Goal: Task Accomplishment & Management: Use online tool/utility

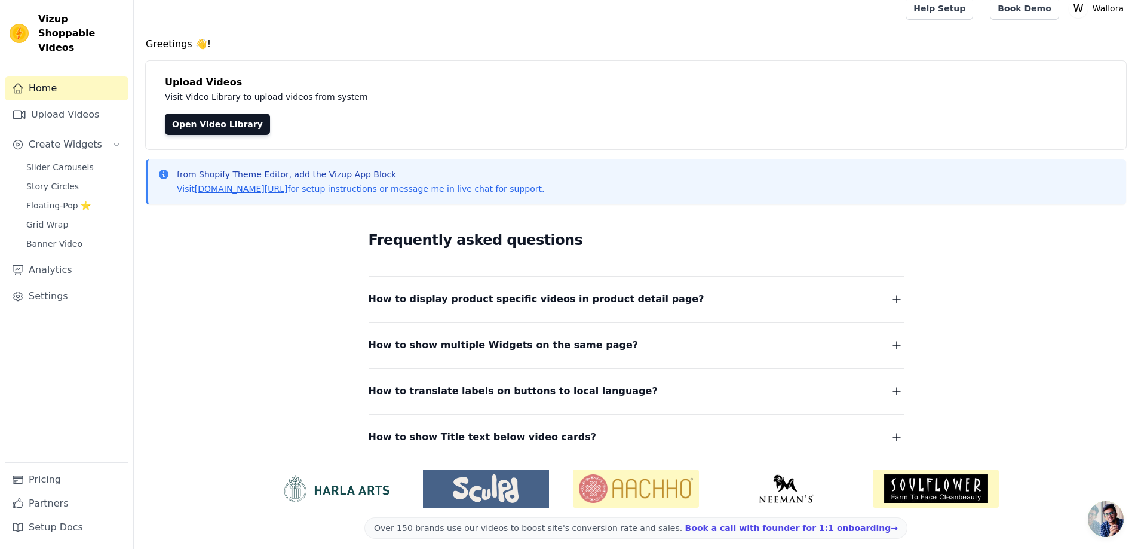
scroll to position [20, 0]
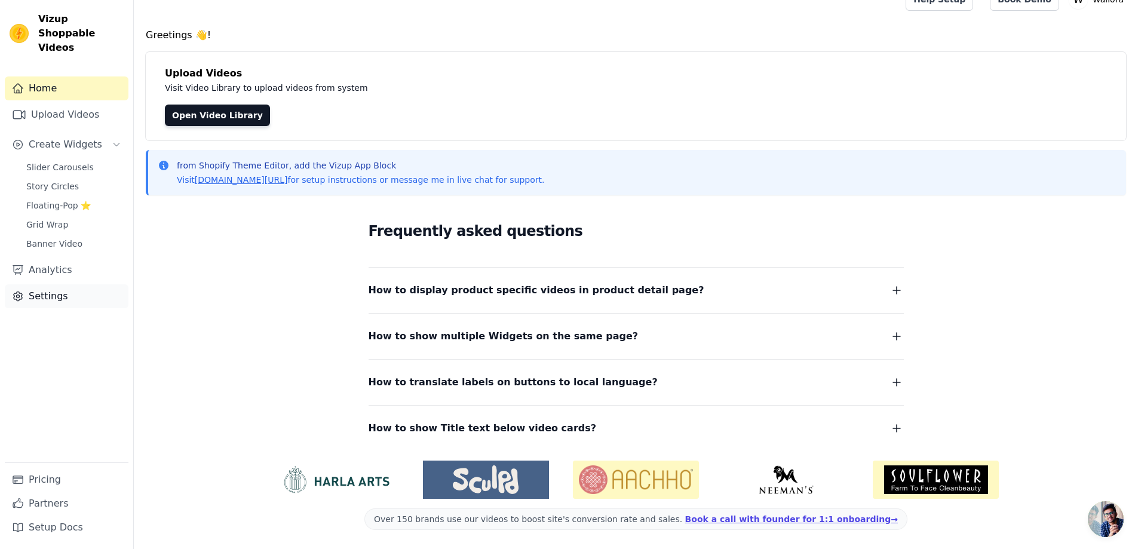
click at [42, 284] on link "Settings" at bounding box center [67, 296] width 124 height 24
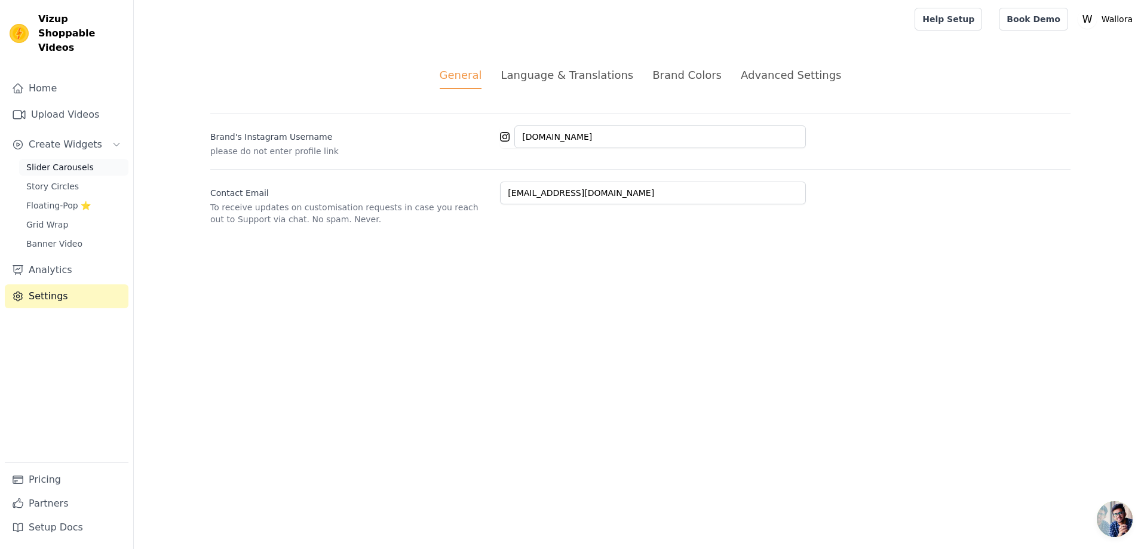
click at [63, 161] on span "Slider Carousels" at bounding box center [59, 167] width 67 height 12
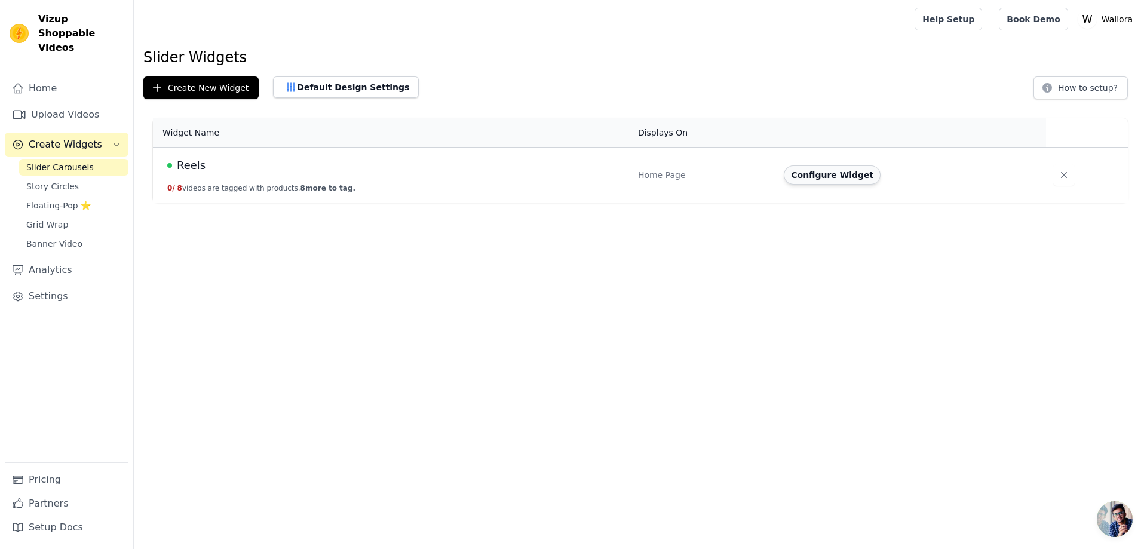
click at [797, 177] on button "Configure Widget" at bounding box center [831, 174] width 97 height 19
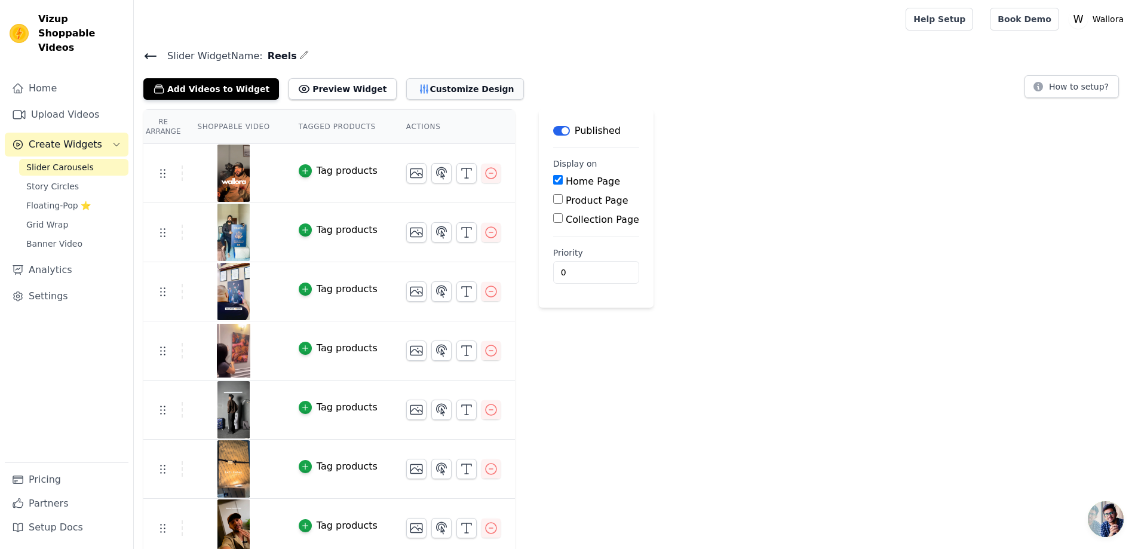
click at [411, 86] on button "Customize Design" at bounding box center [465, 88] width 118 height 21
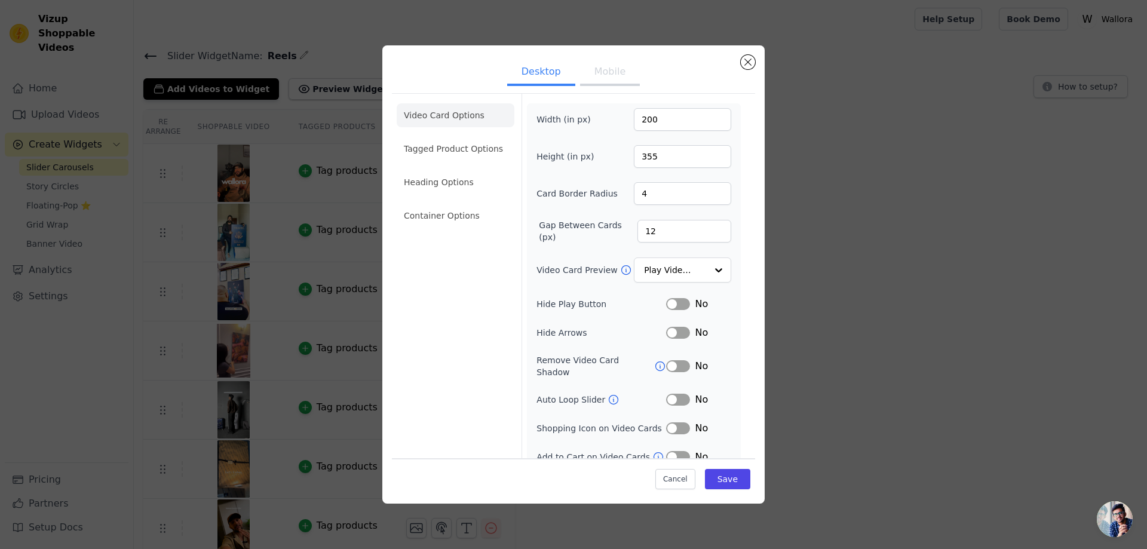
scroll to position [5, 0]
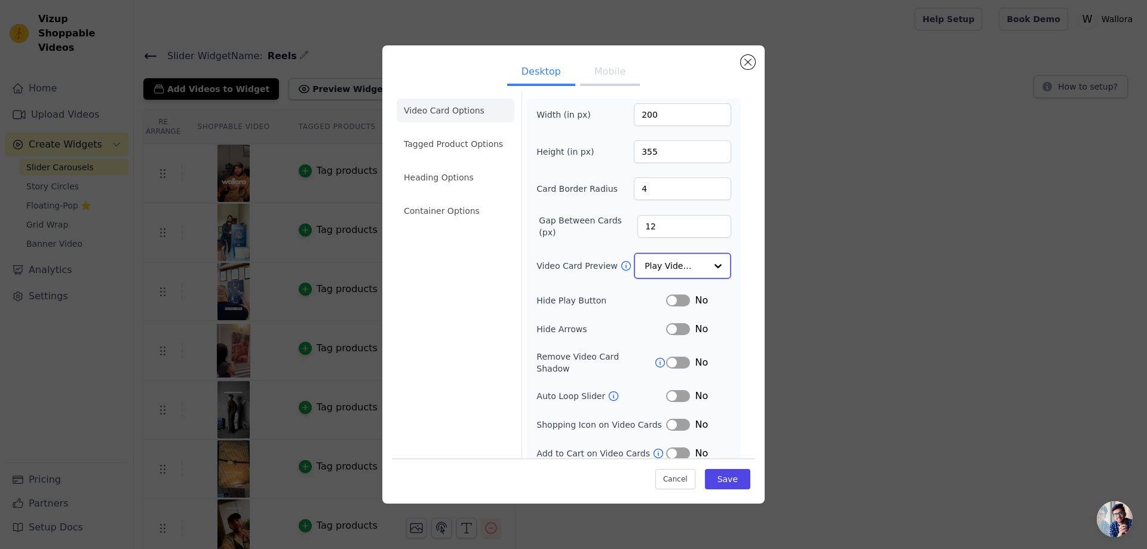
click at [660, 268] on input "Video Card Preview" at bounding box center [675, 266] width 62 height 24
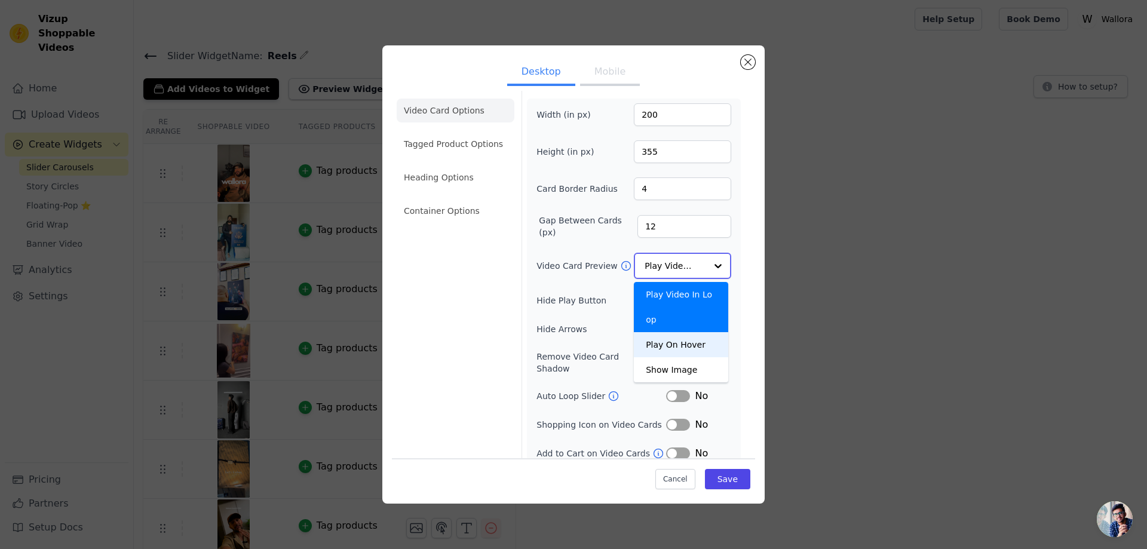
click at [674, 332] on div "Play On Hover" at bounding box center [681, 344] width 94 height 25
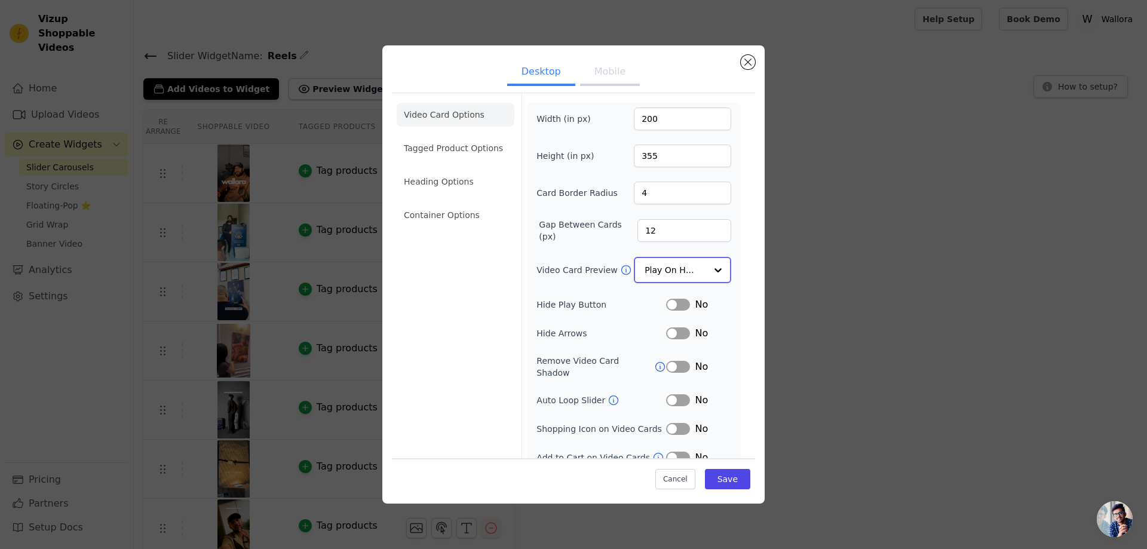
scroll to position [0, 0]
click at [459, 148] on li "Tagged Product Options" at bounding box center [456, 149] width 118 height 24
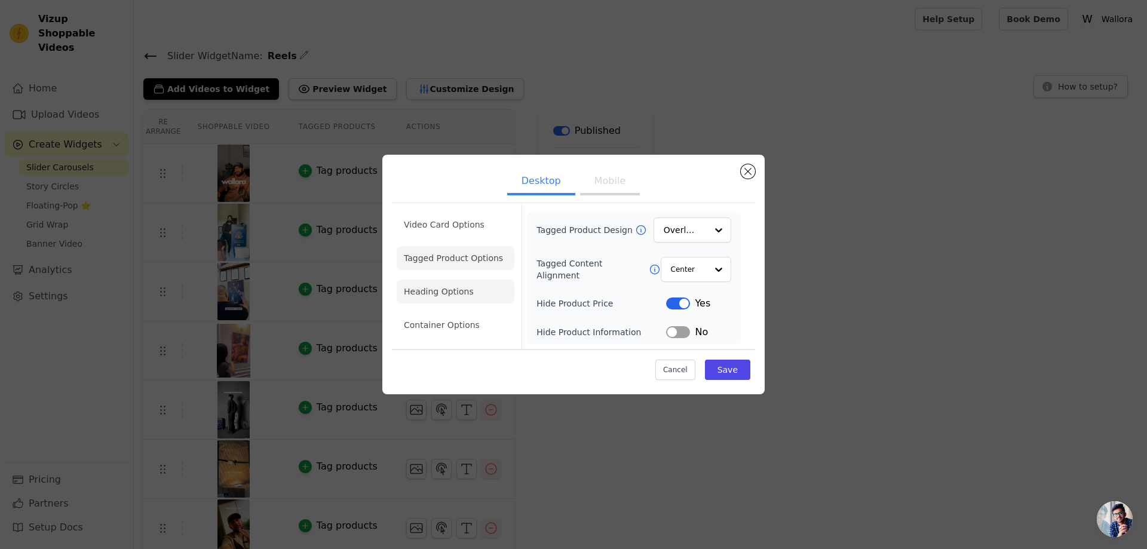
click at [475, 305] on ul "Video Card Options Tagged Product Options Heading Options Container Options" at bounding box center [456, 275] width 118 height 134
click at [470, 300] on li "Heading Options" at bounding box center [456, 291] width 118 height 24
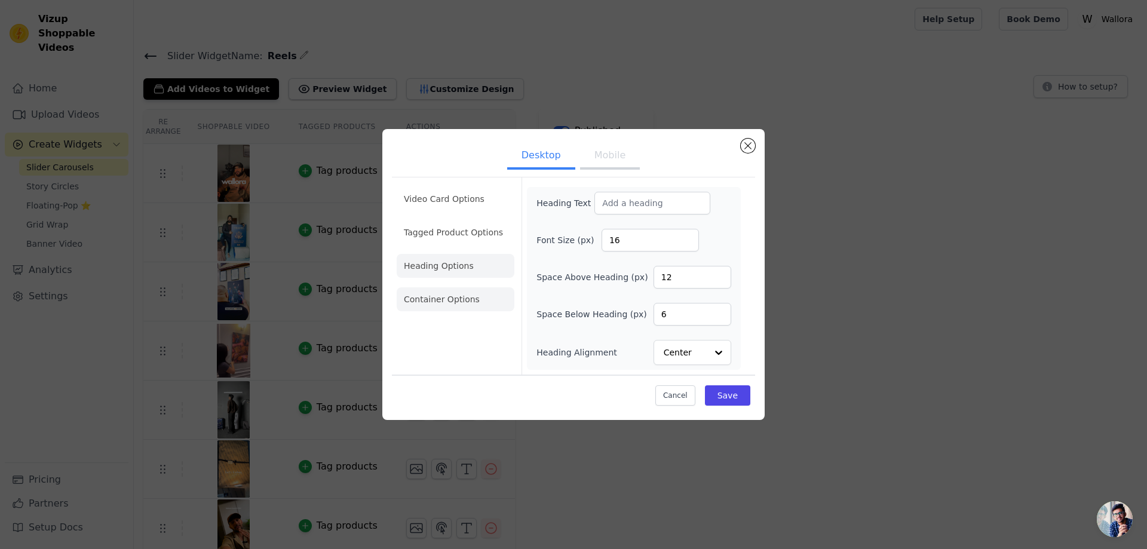
click at [468, 296] on li "Container Options" at bounding box center [456, 299] width 118 height 24
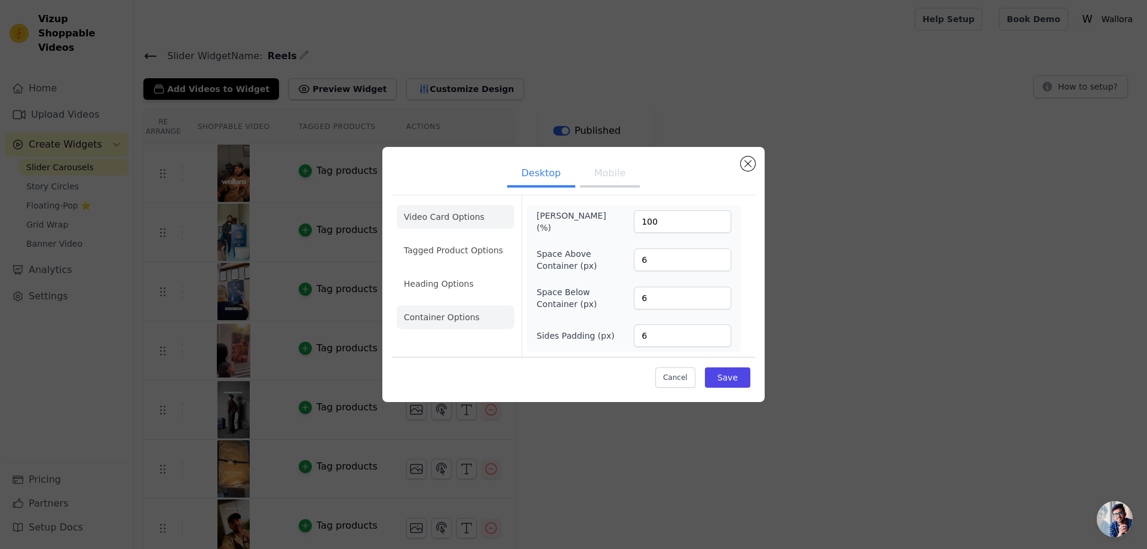
click at [460, 219] on li "Video Card Options" at bounding box center [456, 217] width 118 height 24
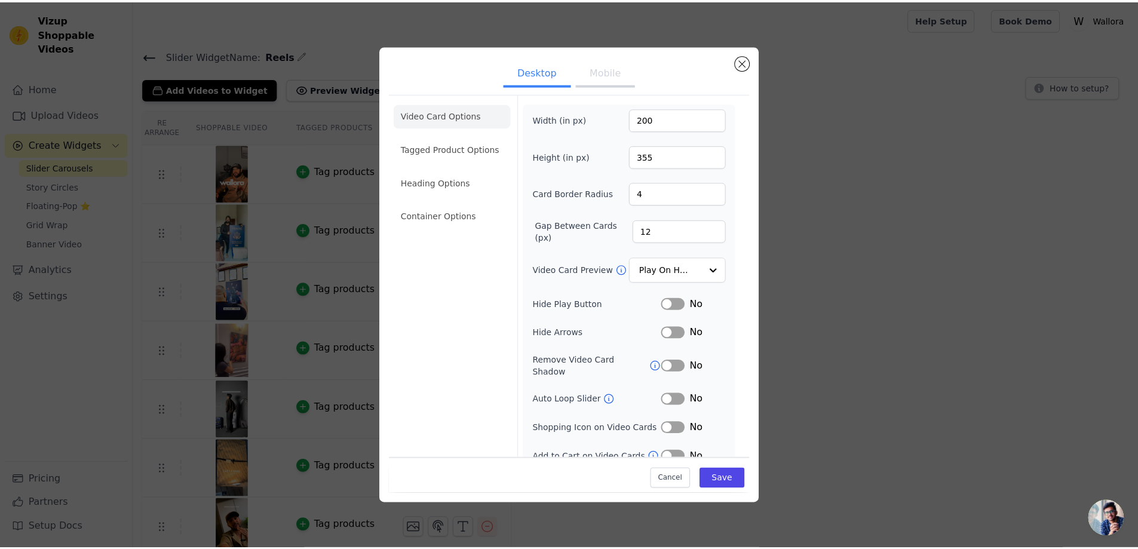
scroll to position [5, 0]
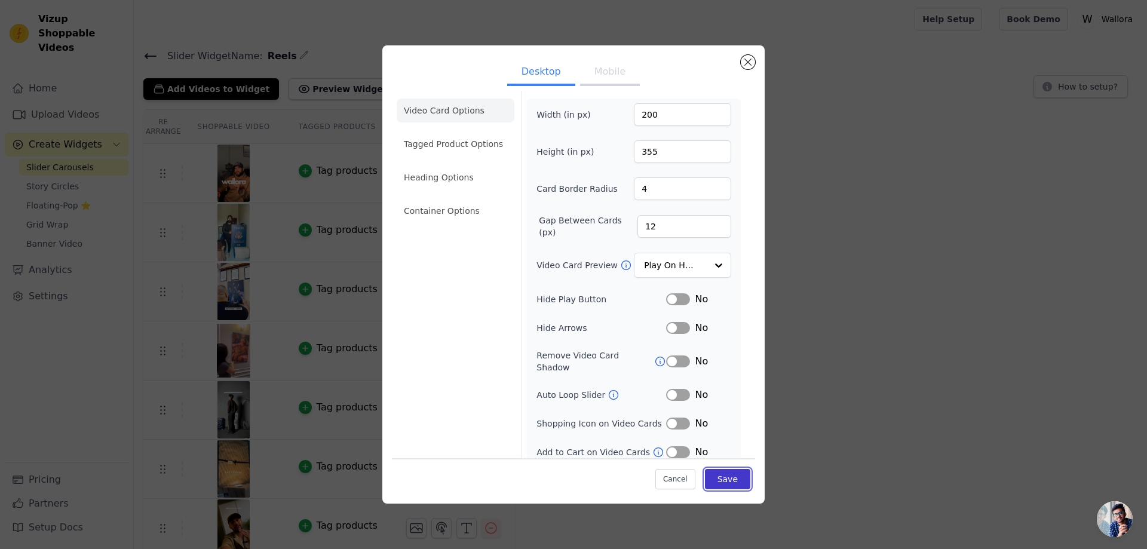
click at [721, 475] on button "Save" at bounding box center [727, 479] width 45 height 20
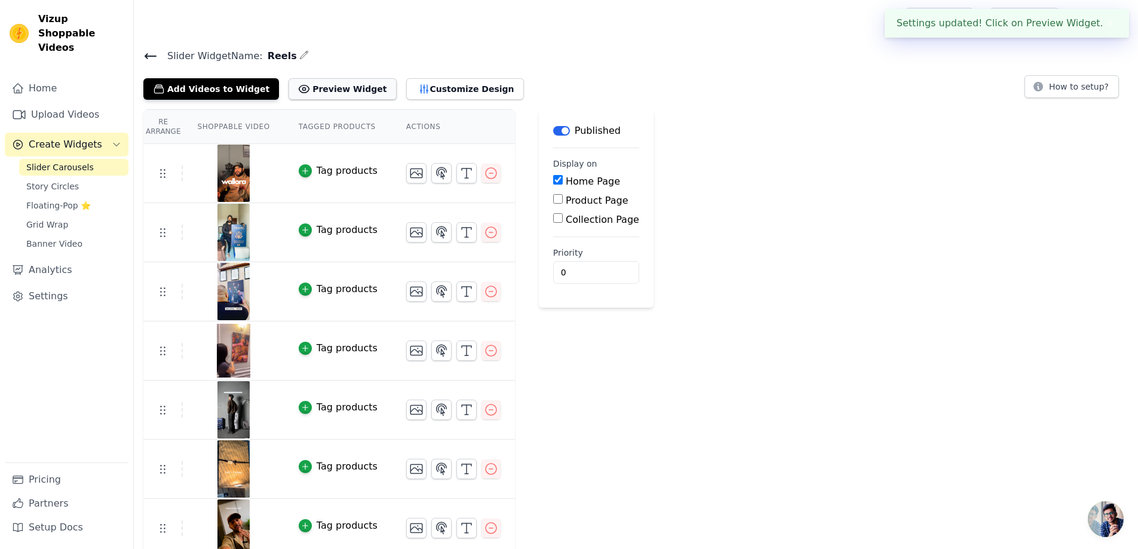
click at [294, 90] on button "Preview Widget" at bounding box center [341, 88] width 107 height 21
